Goal: Information Seeking & Learning: Learn about a topic

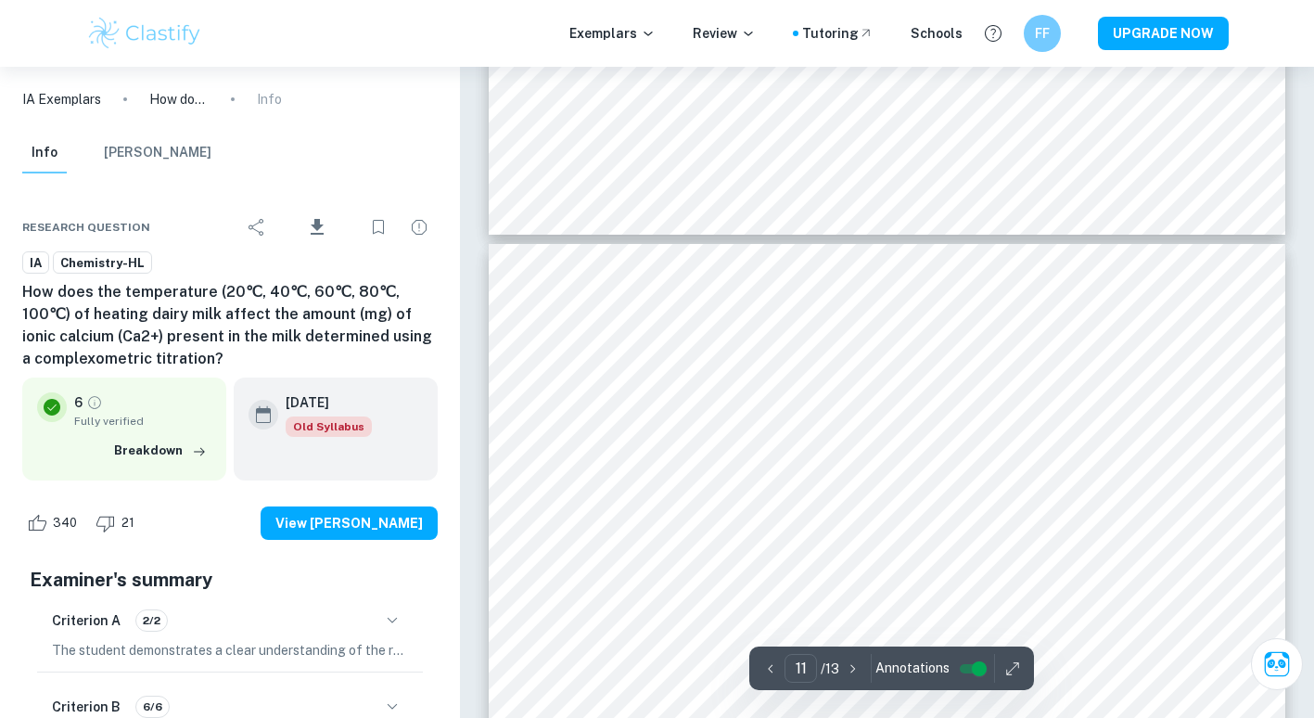
scroll to position [10625, 0]
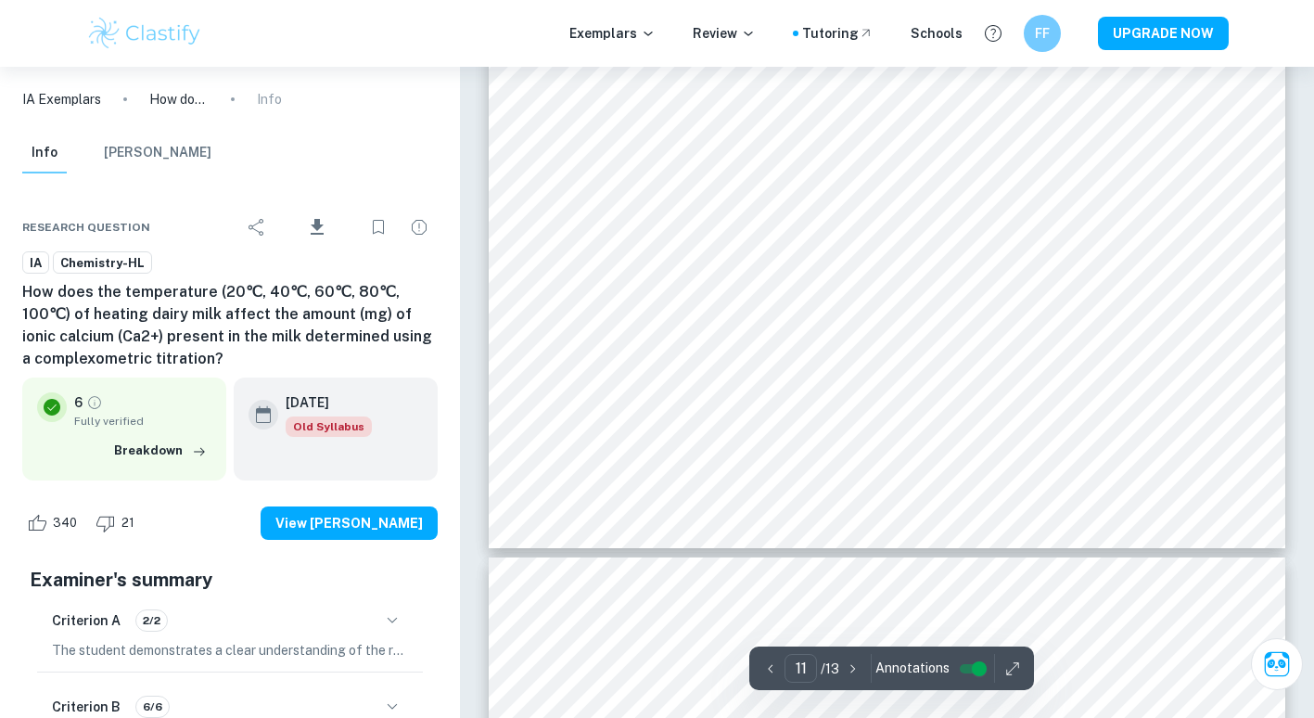
type input "10"
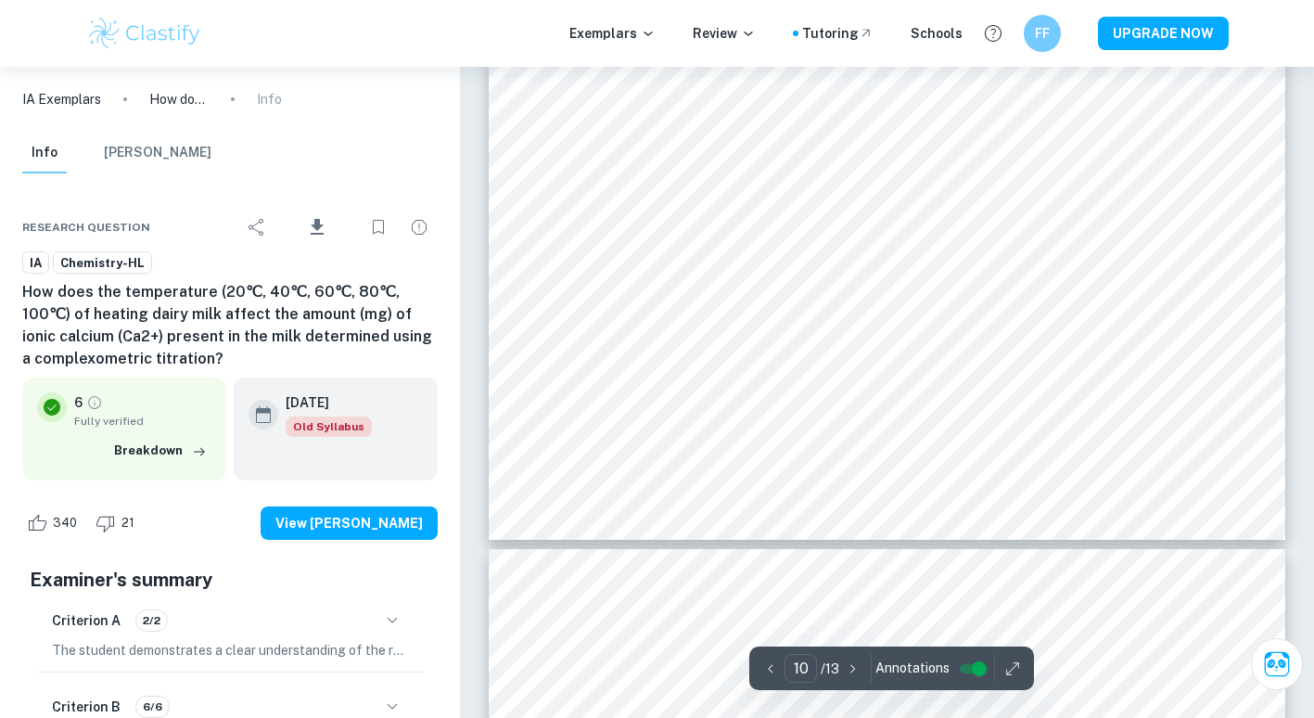
scroll to position [10439, 0]
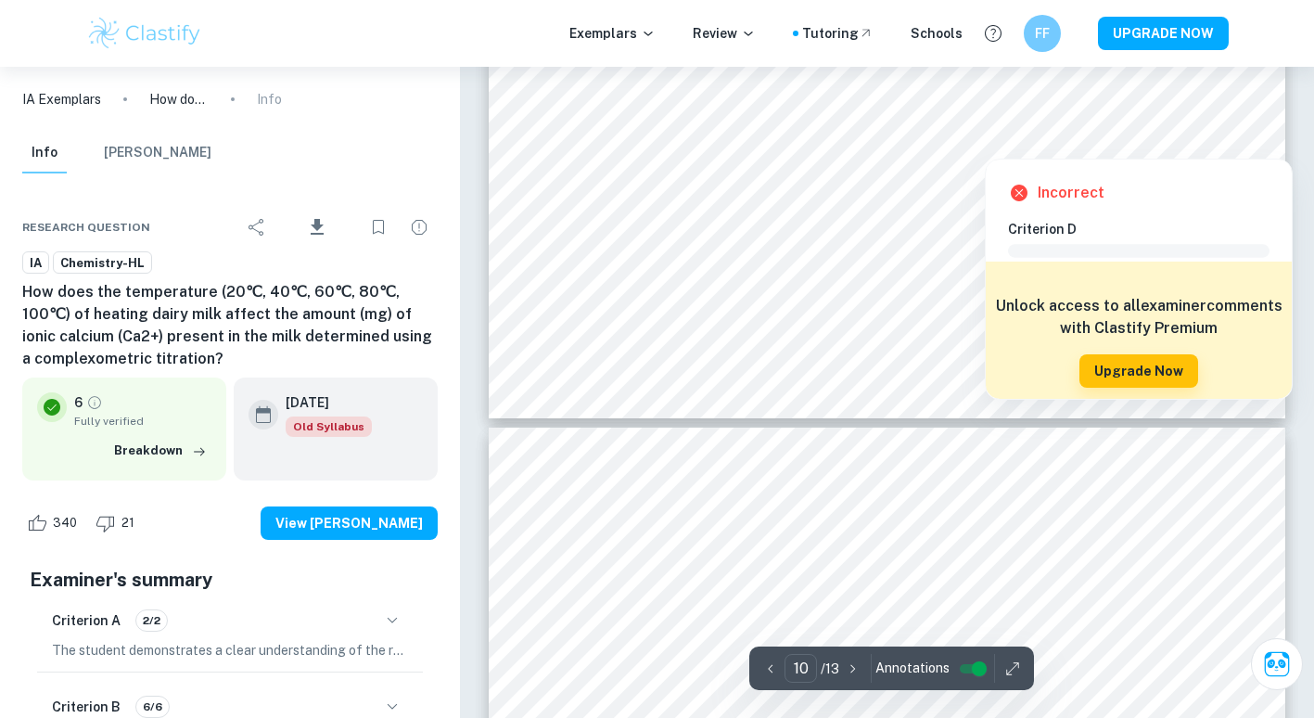
click at [1238, 135] on div at bounding box center [1225, 134] width 39 height 39
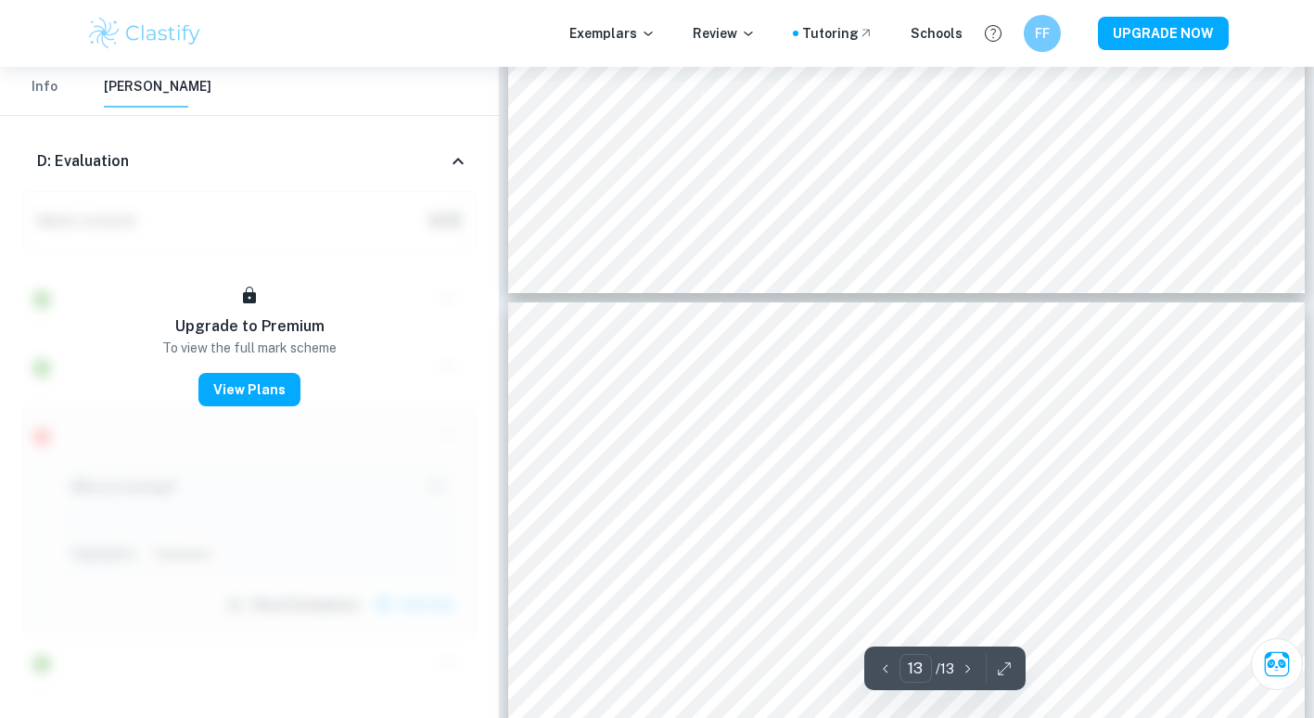
type input "12"
